Goal: Task Accomplishment & Management: Use online tool/utility

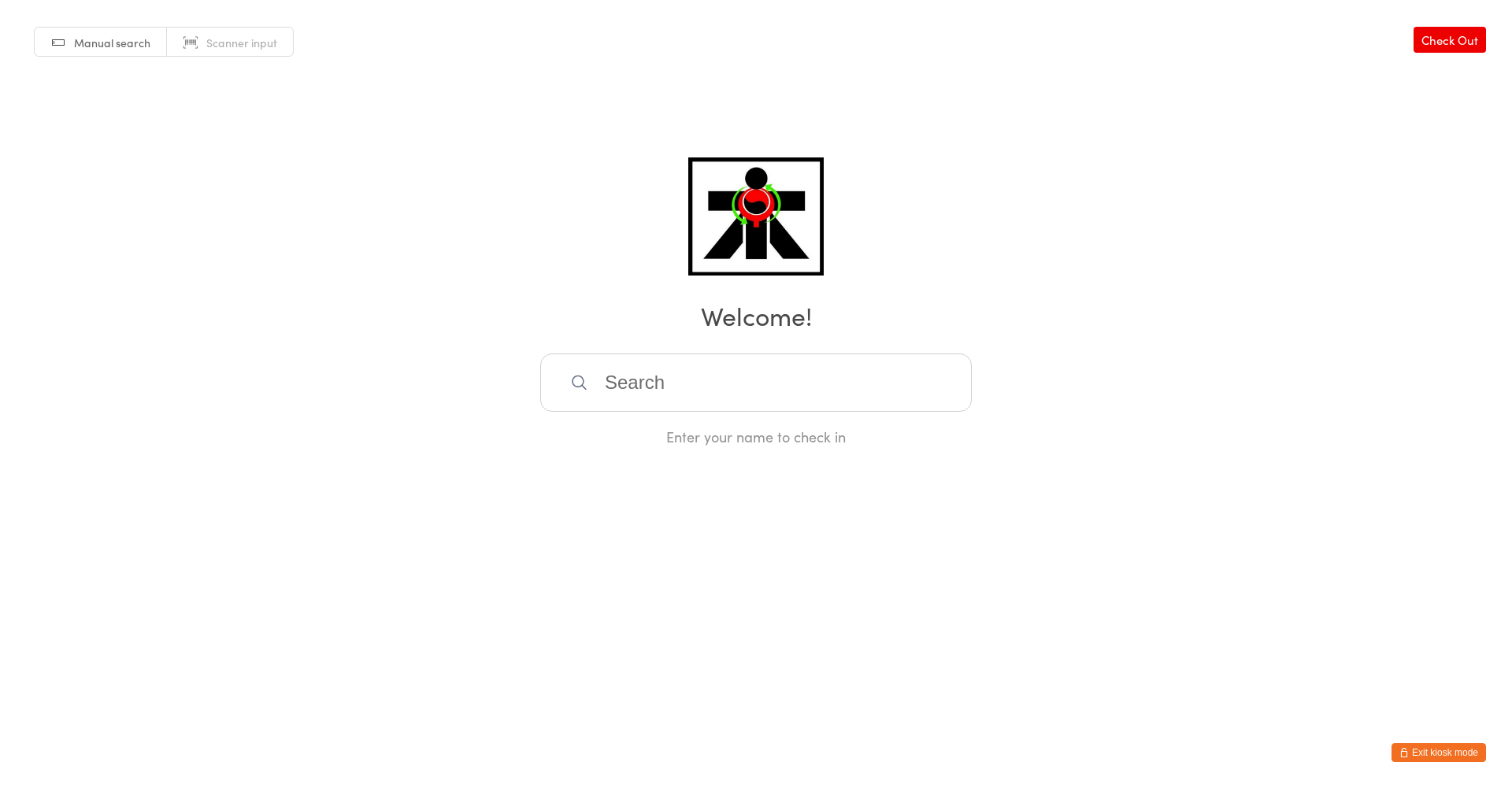
click at [788, 391] on input "search" at bounding box center [756, 382] width 432 height 58
type input "taylah"
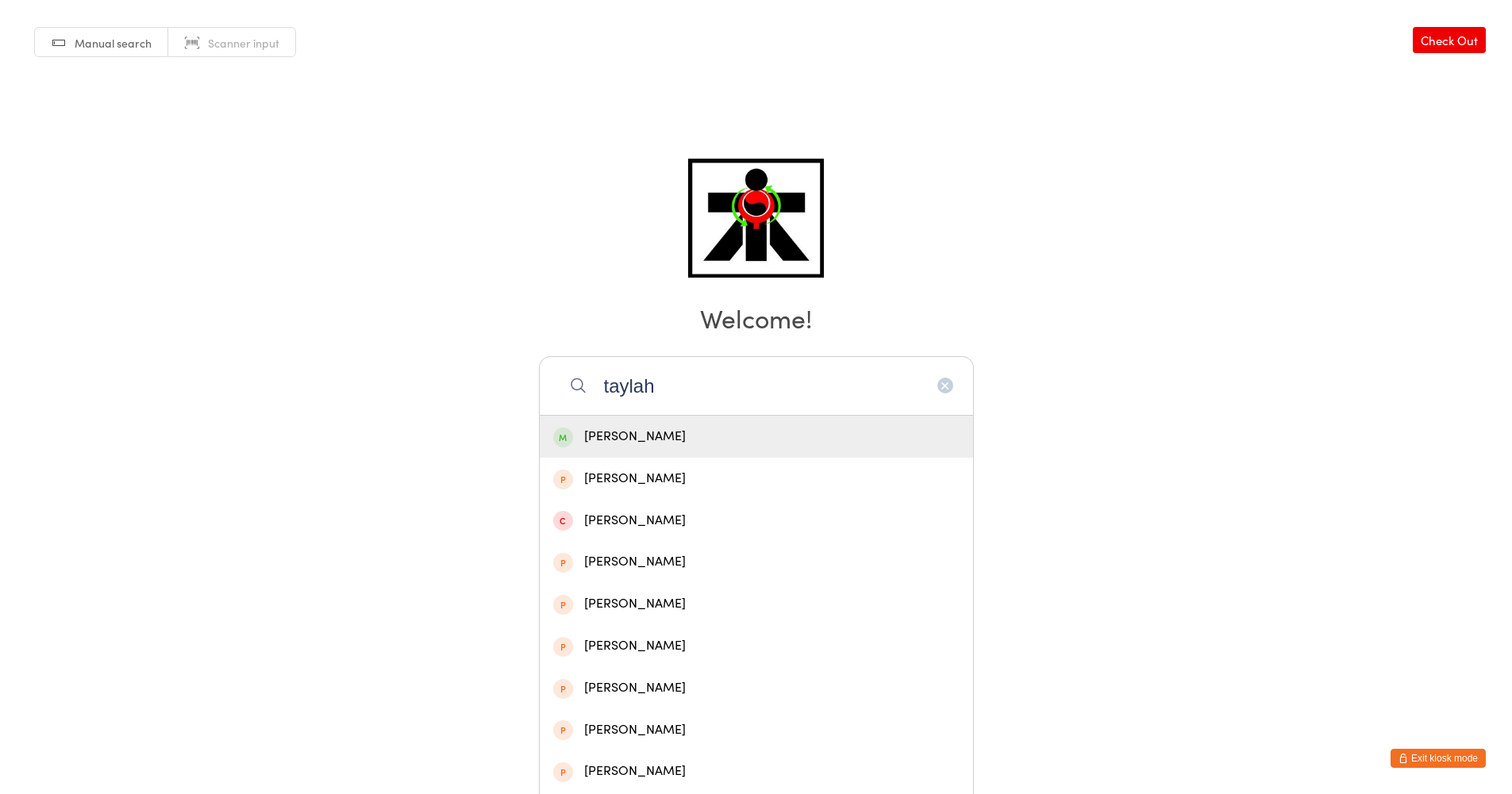
click at [675, 432] on div "[PERSON_NAME]" at bounding box center [756, 437] width 406 height 22
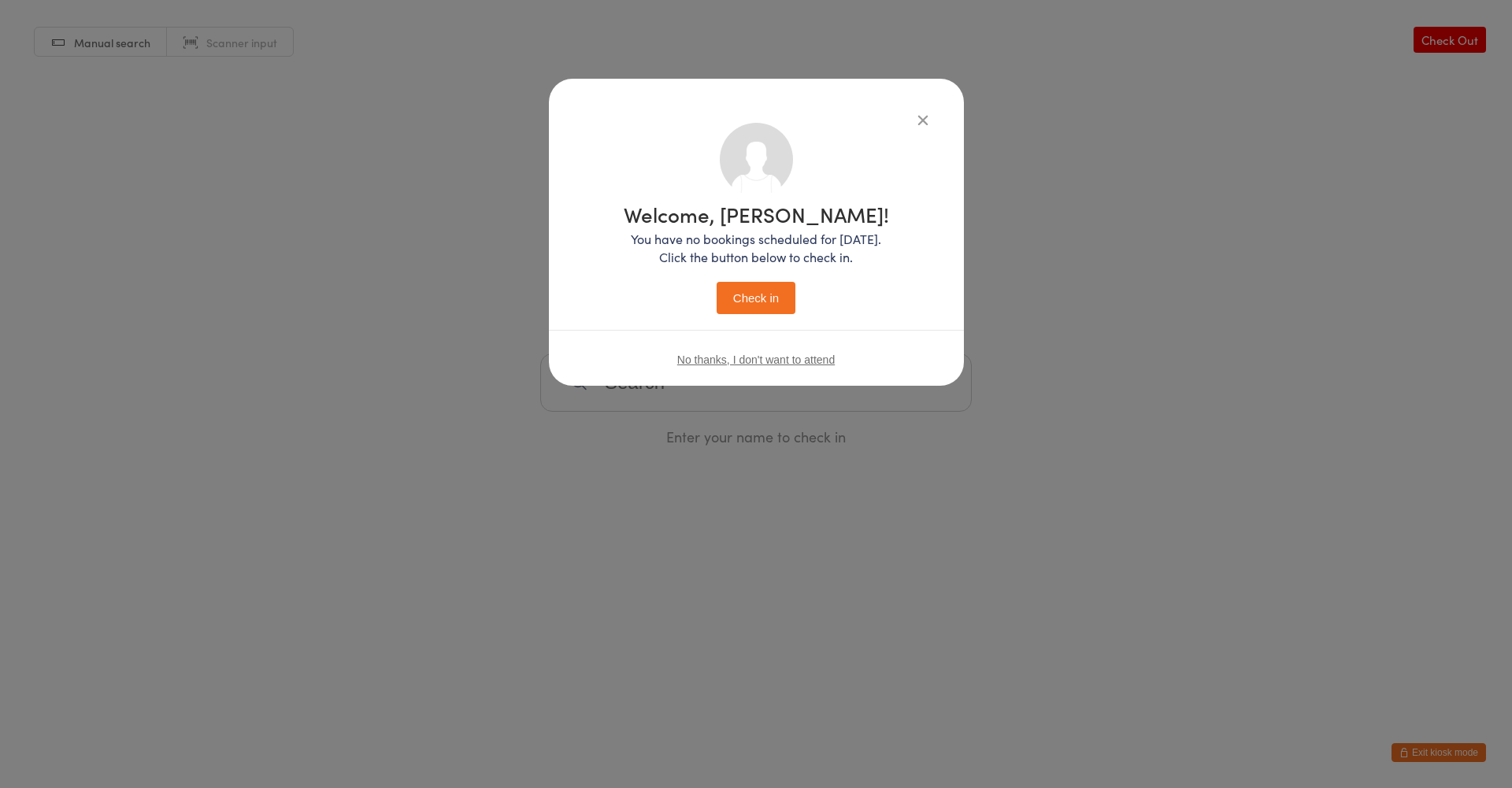
click at [772, 293] on button "Check in" at bounding box center [756, 298] width 79 height 33
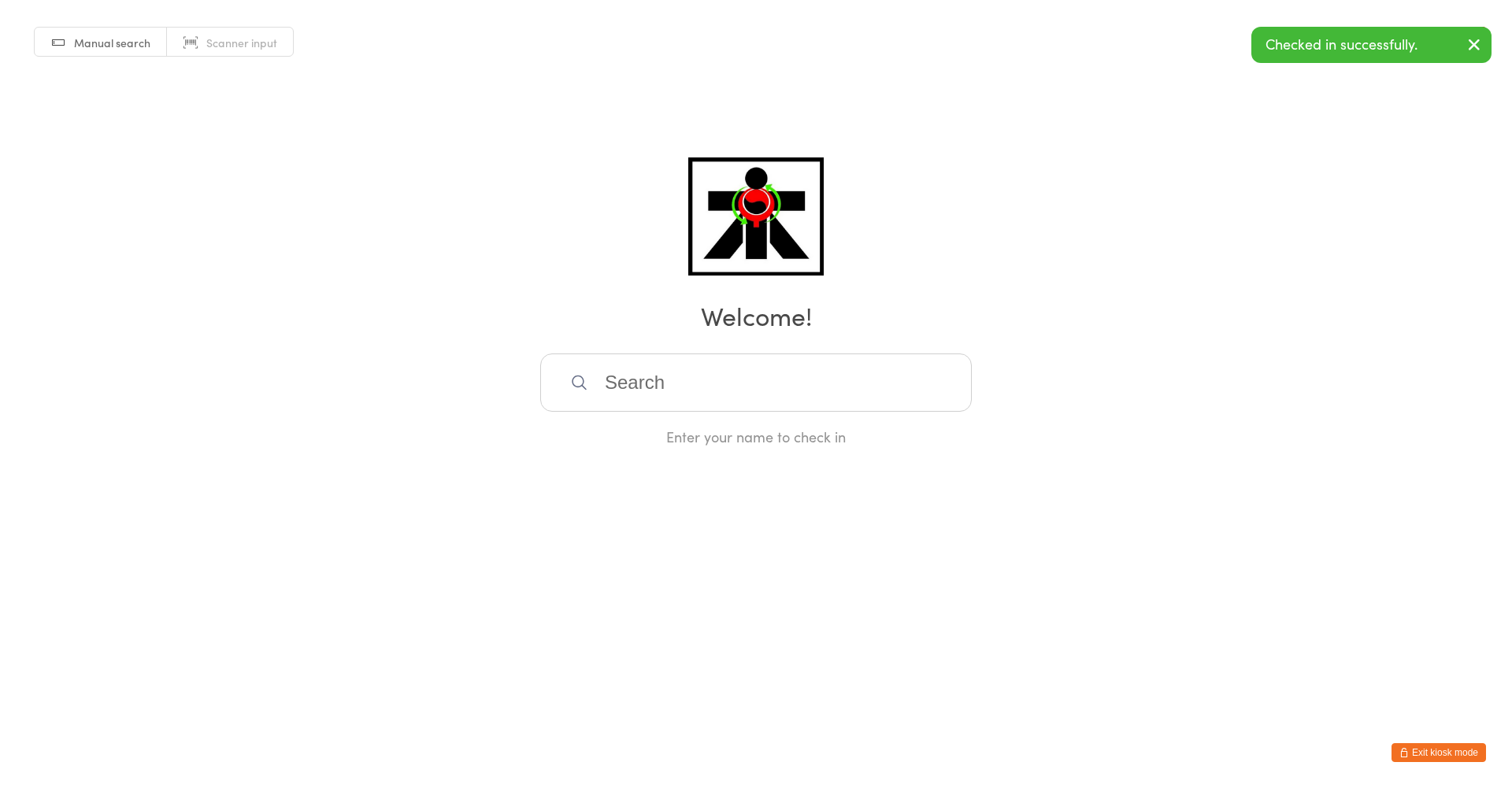
click at [641, 392] on input "search" at bounding box center [756, 382] width 432 height 58
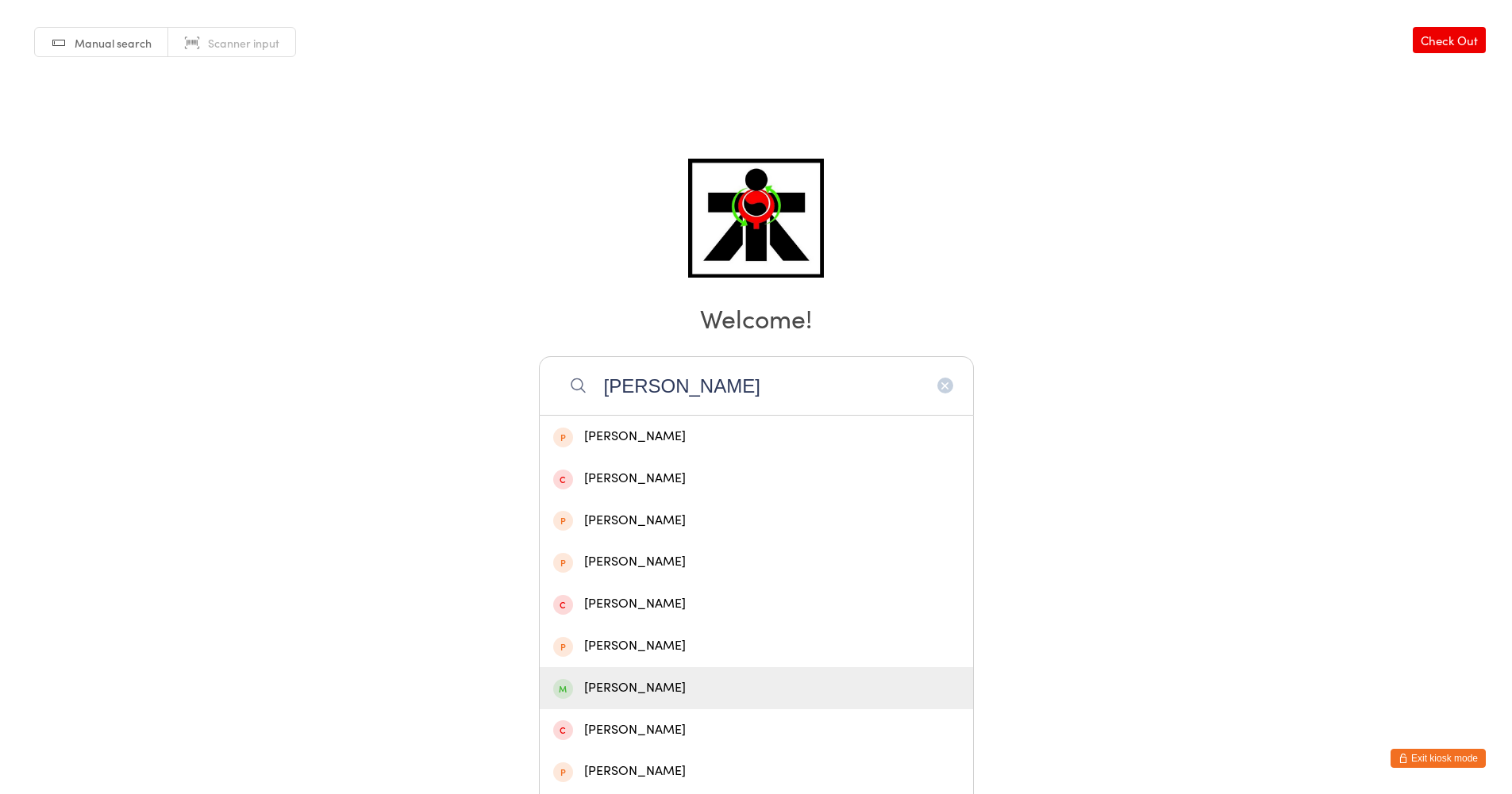
type input "[PERSON_NAME]"
click at [724, 675] on div "[PERSON_NAME]" at bounding box center [756, 689] width 433 height 42
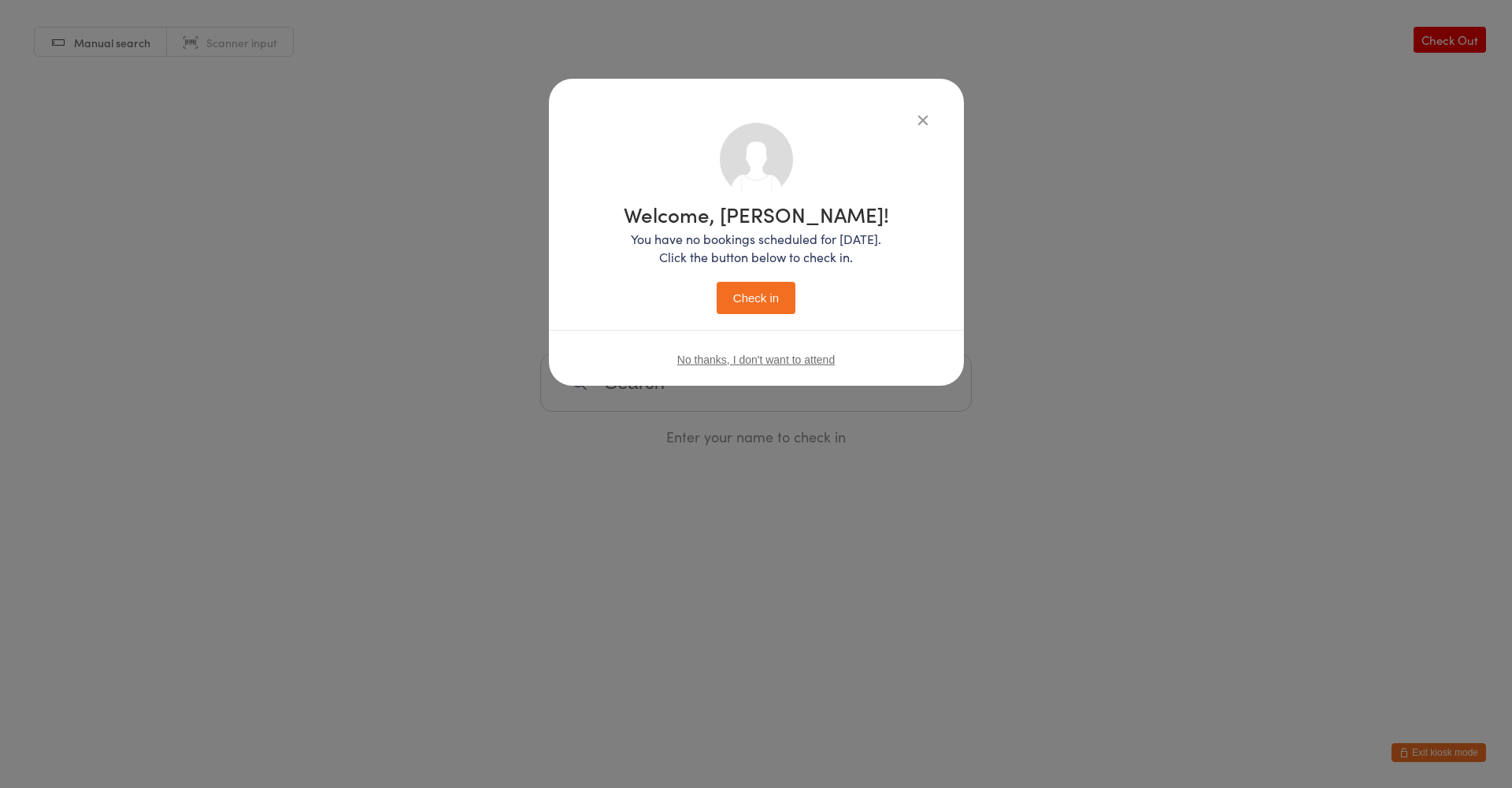
click at [786, 293] on button "Check in" at bounding box center [756, 298] width 79 height 33
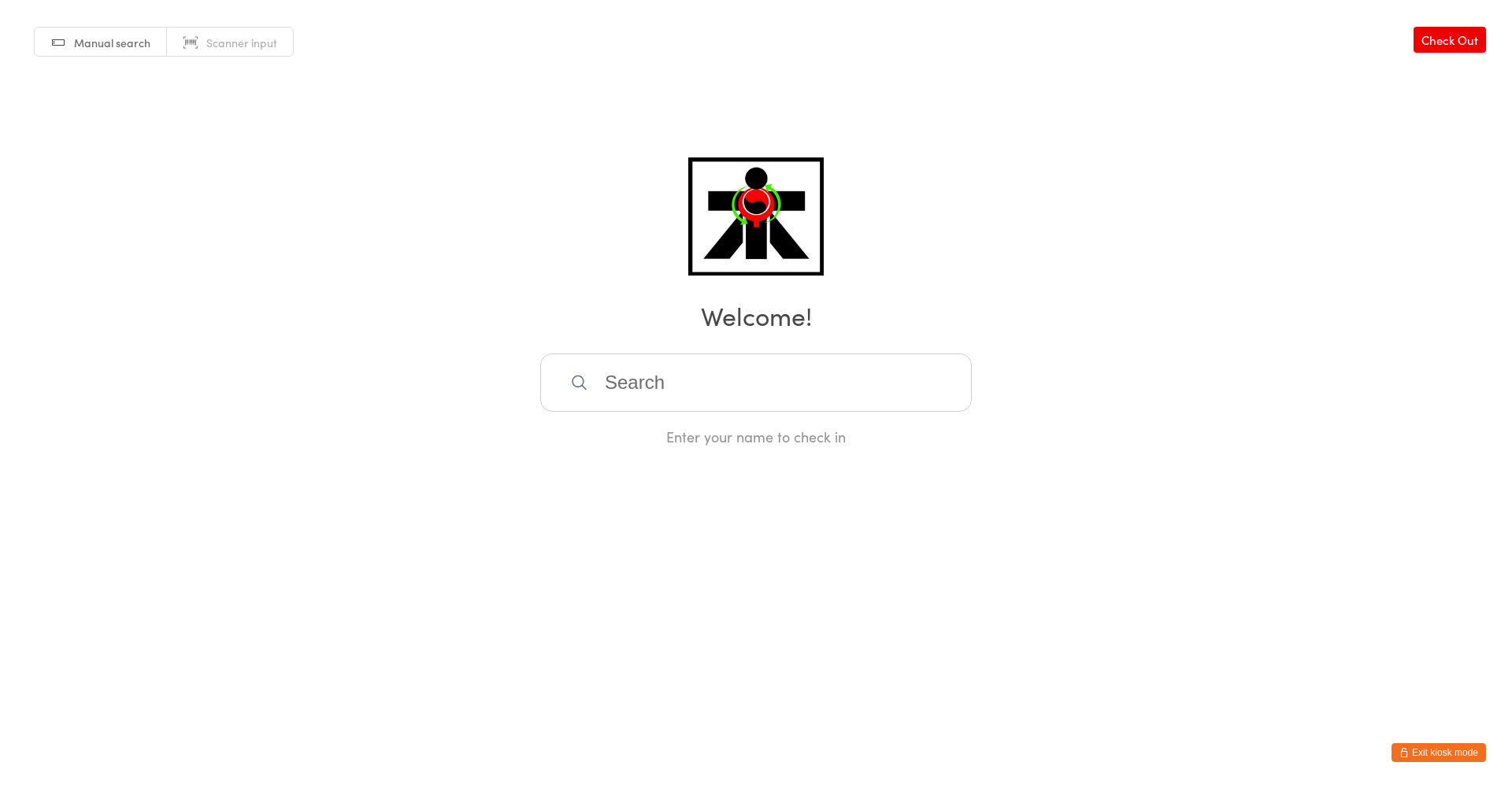
click at [649, 419] on div "Enter your name to check in" at bounding box center [756, 400] width 432 height 93
click at [647, 402] on input "search" at bounding box center [756, 382] width 432 height 58
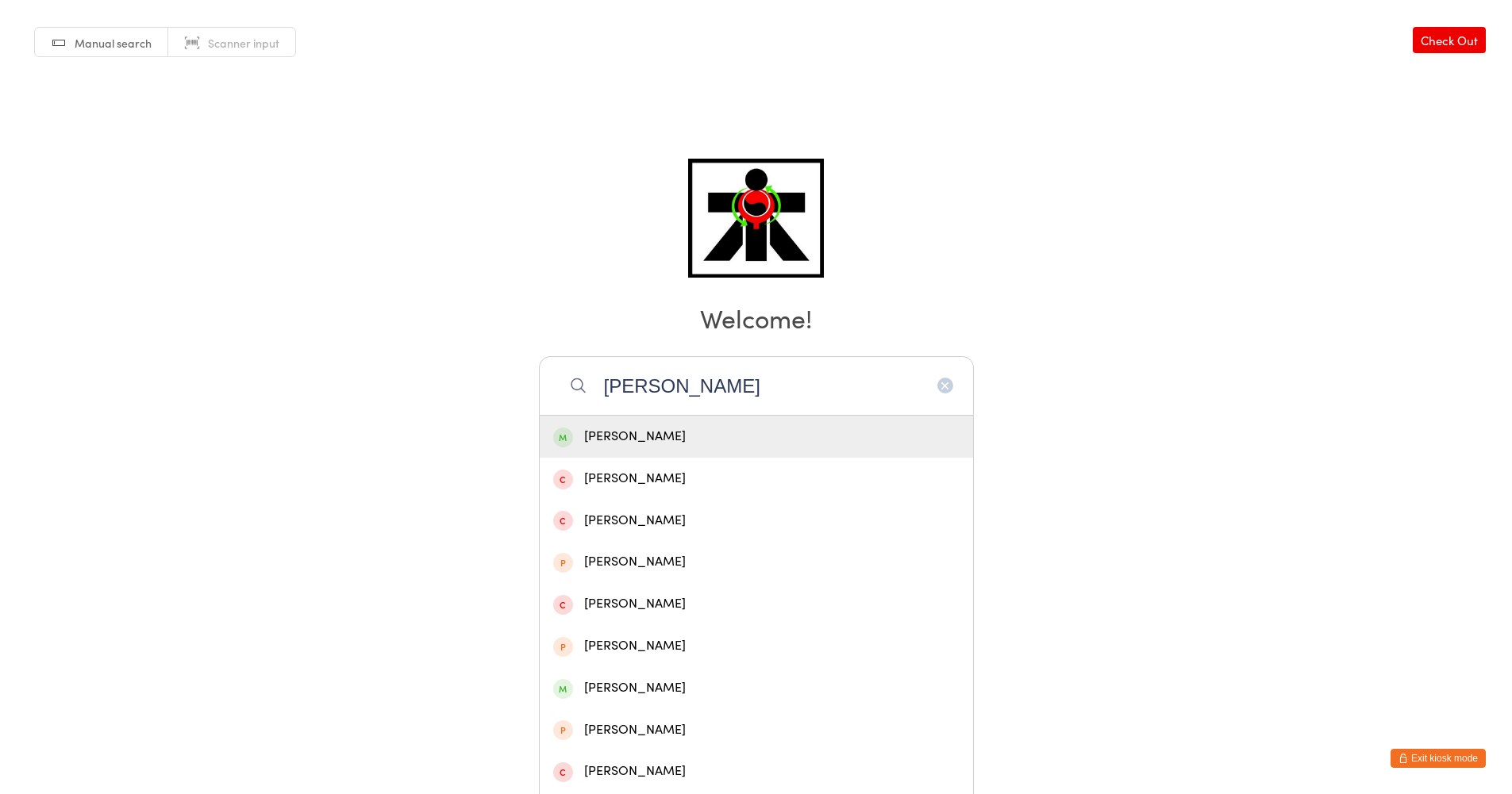
type input "[PERSON_NAME]"
click at [664, 429] on div "[PERSON_NAME]" at bounding box center [756, 437] width 406 height 22
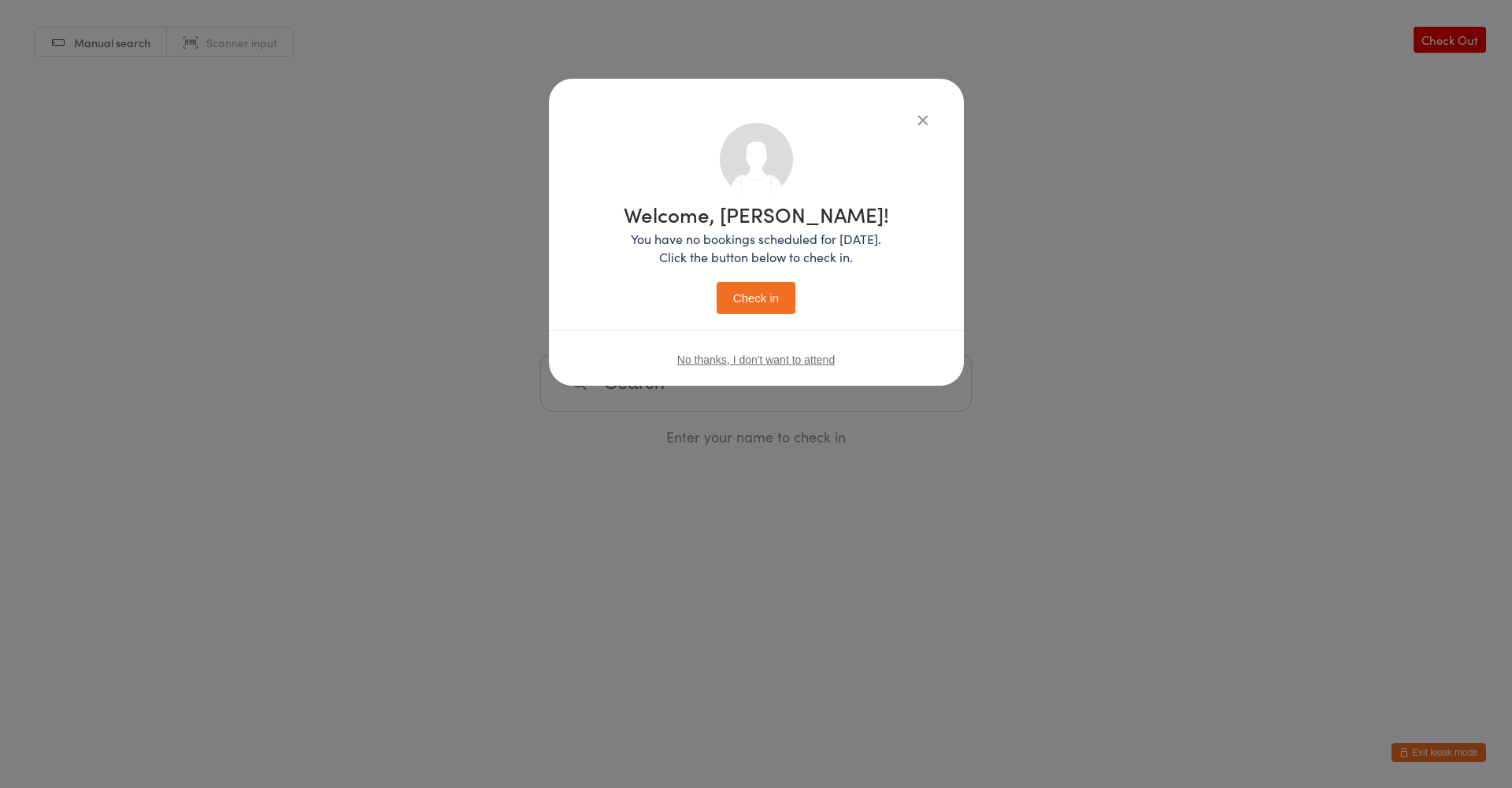
click at [756, 288] on button "Check in" at bounding box center [756, 298] width 79 height 33
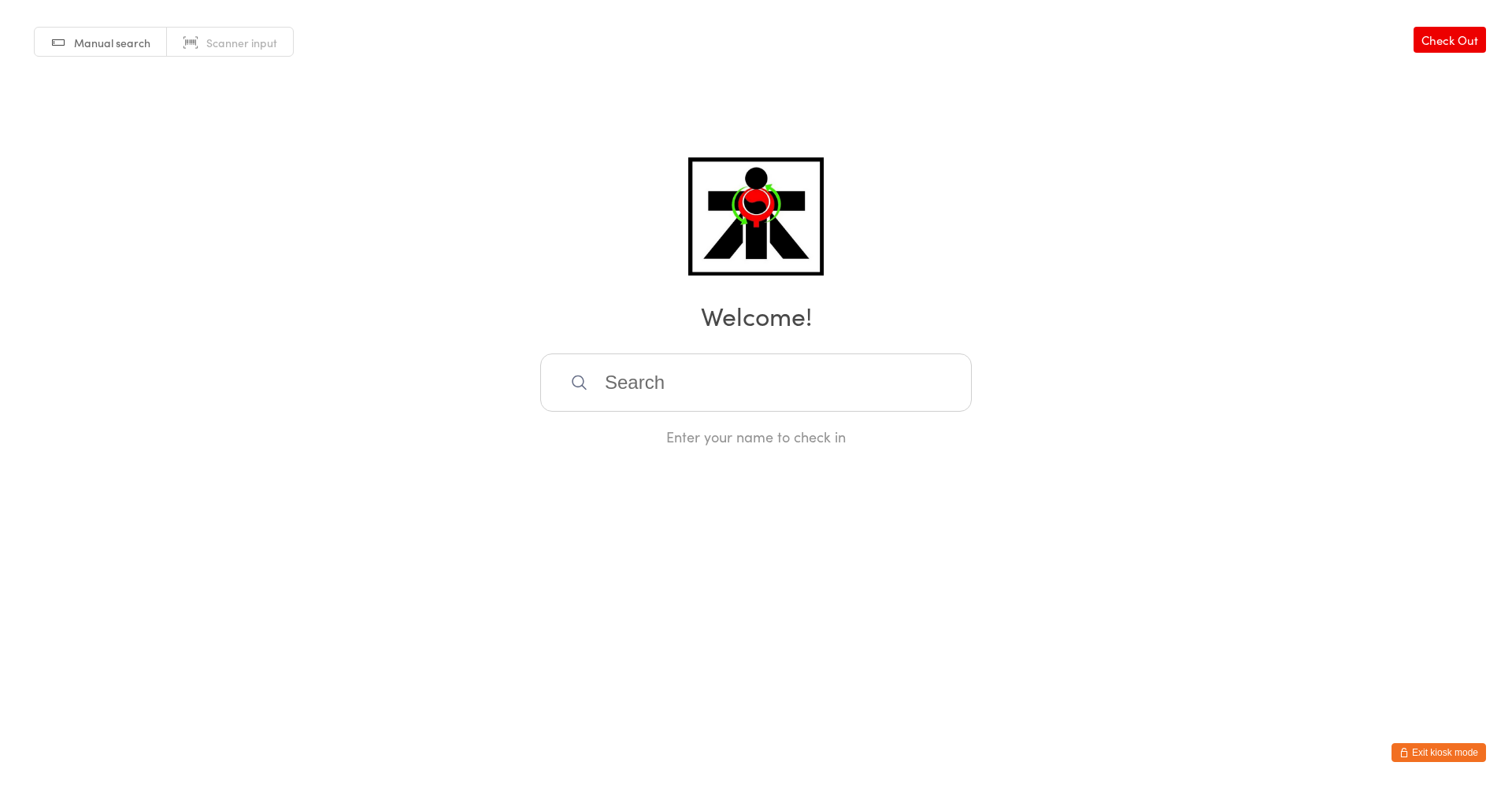
click at [756, 366] on input "search" at bounding box center [756, 382] width 432 height 58
type input "bill"
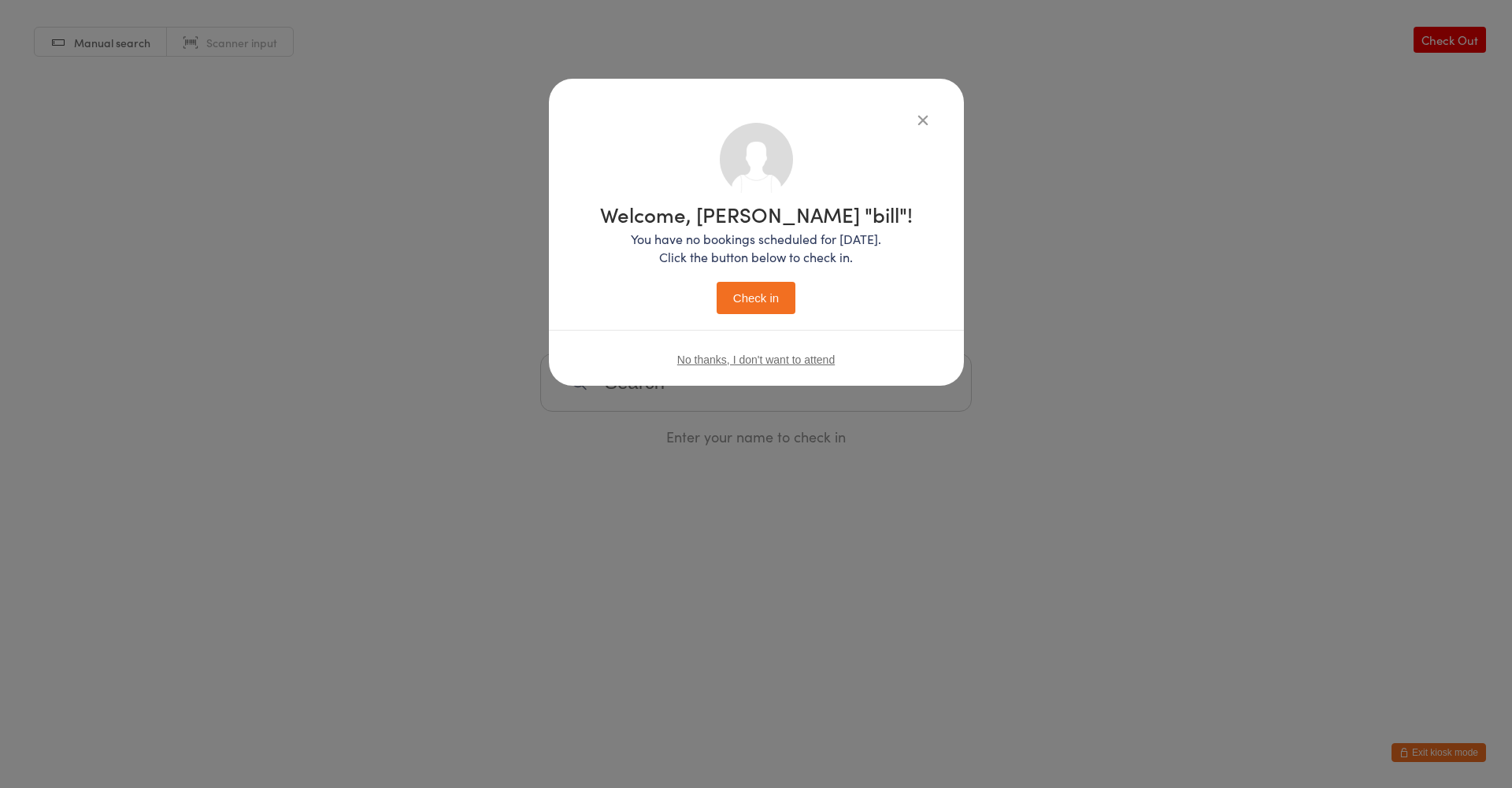
click at [717, 282] on button "Check in" at bounding box center [756, 298] width 79 height 33
